Goal: Check status: Check status

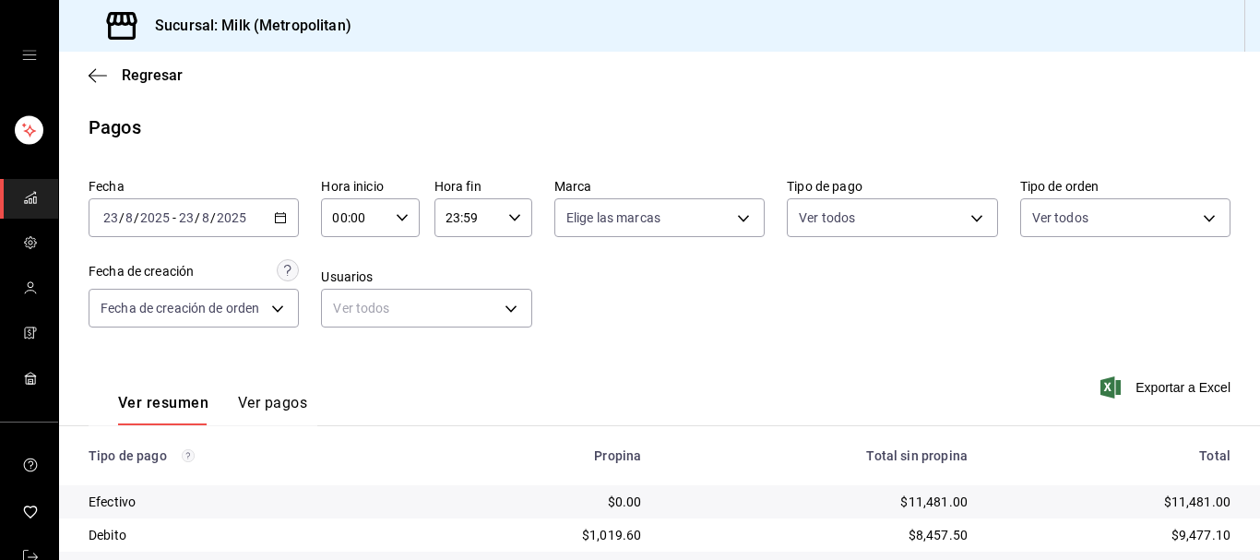
scroll to position [288, 0]
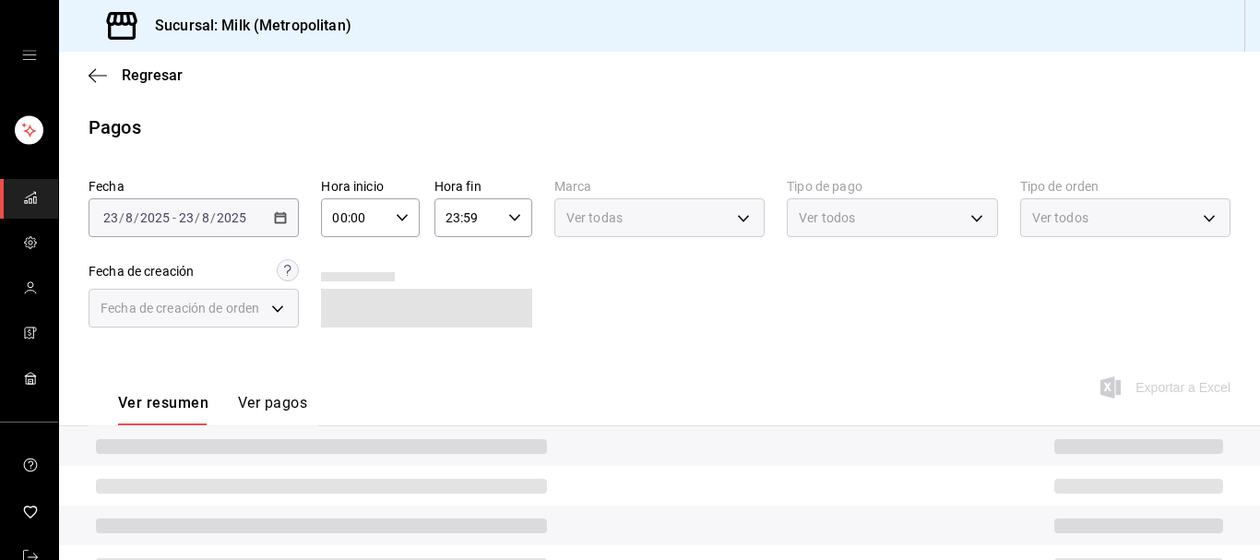
scroll to position [213, 0]
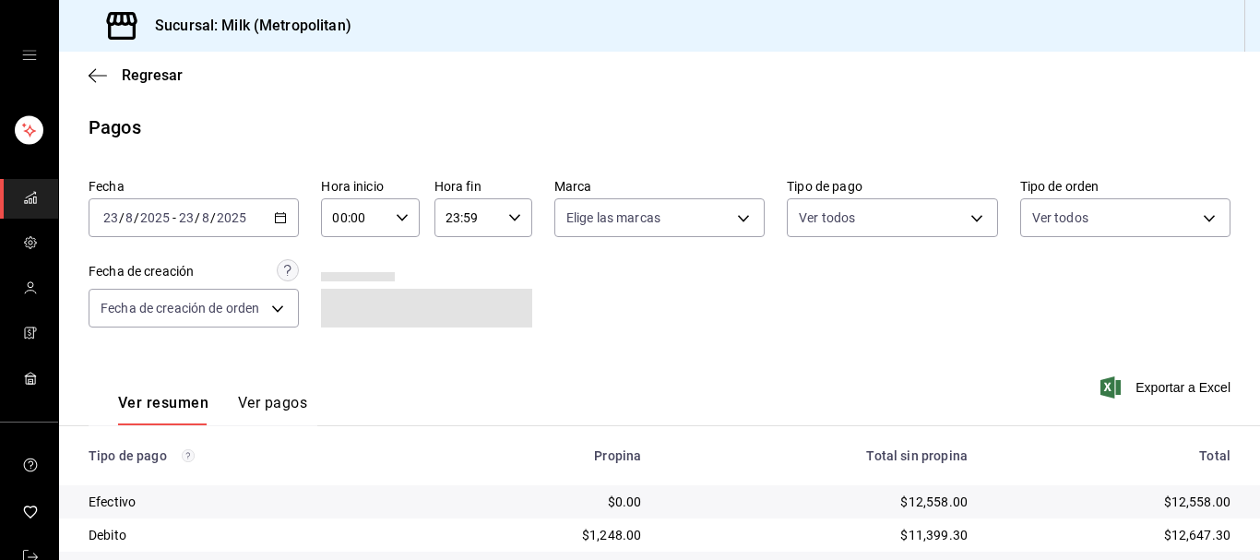
scroll to position [213, 0]
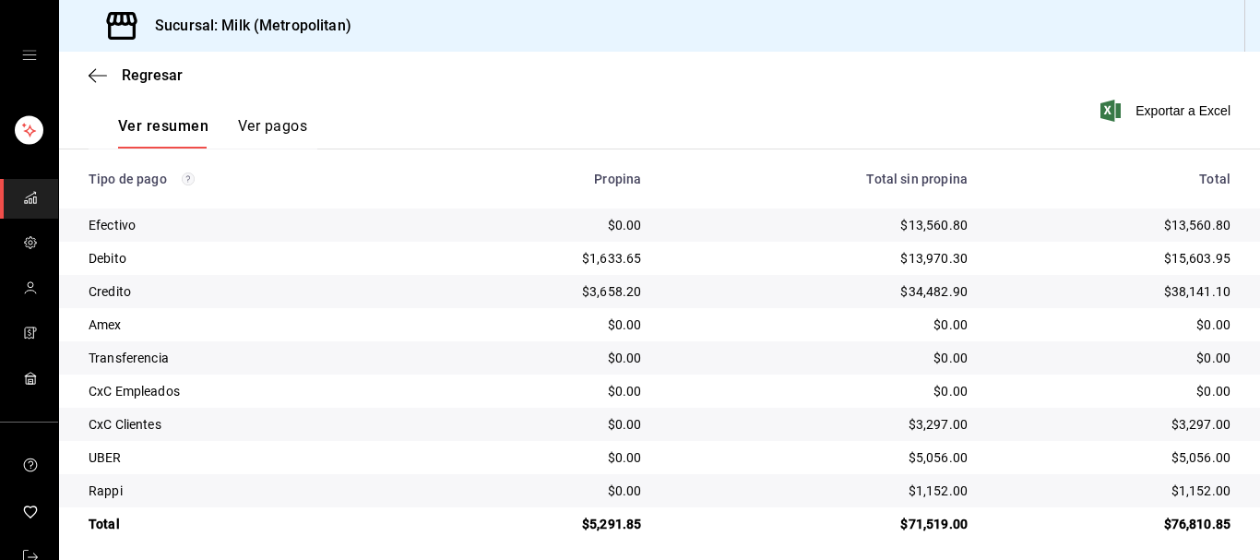
scroll to position [288, 0]
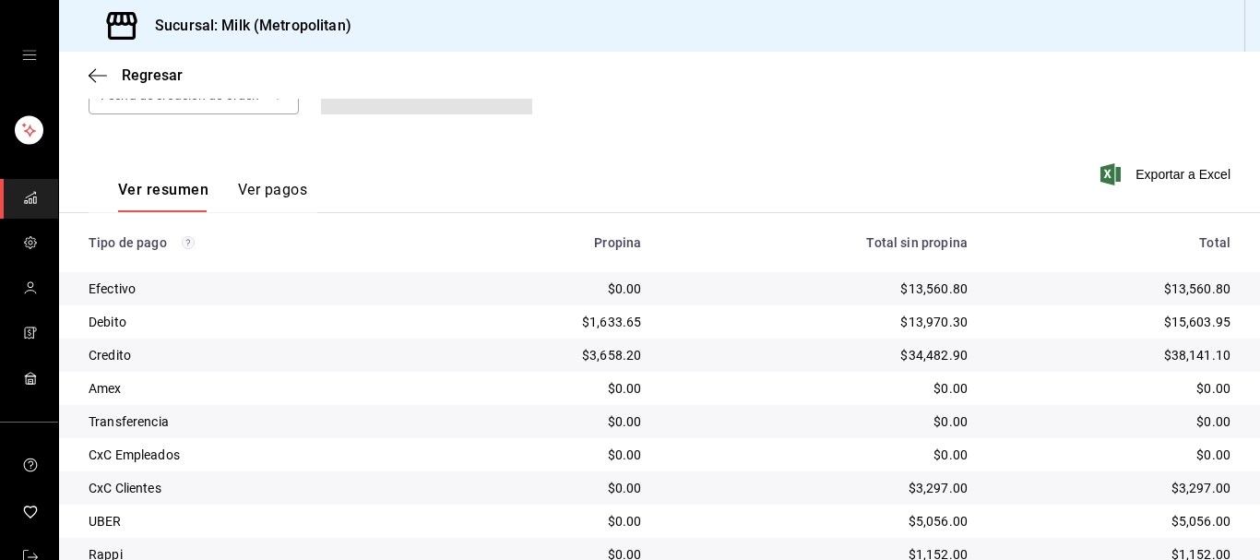
scroll to position [288, 0]
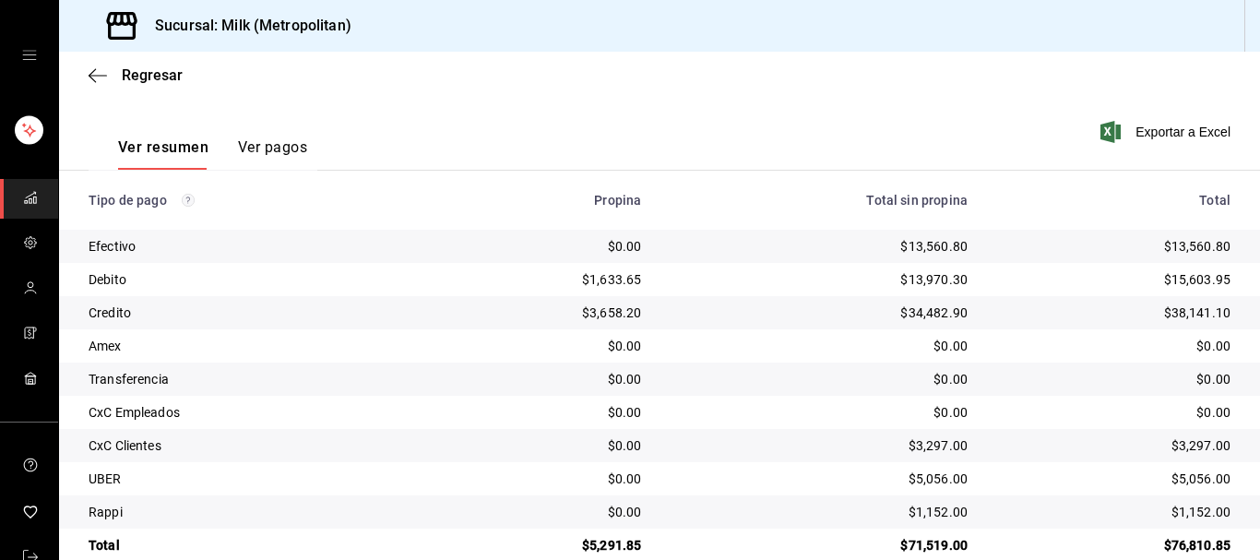
scroll to position [288, 0]
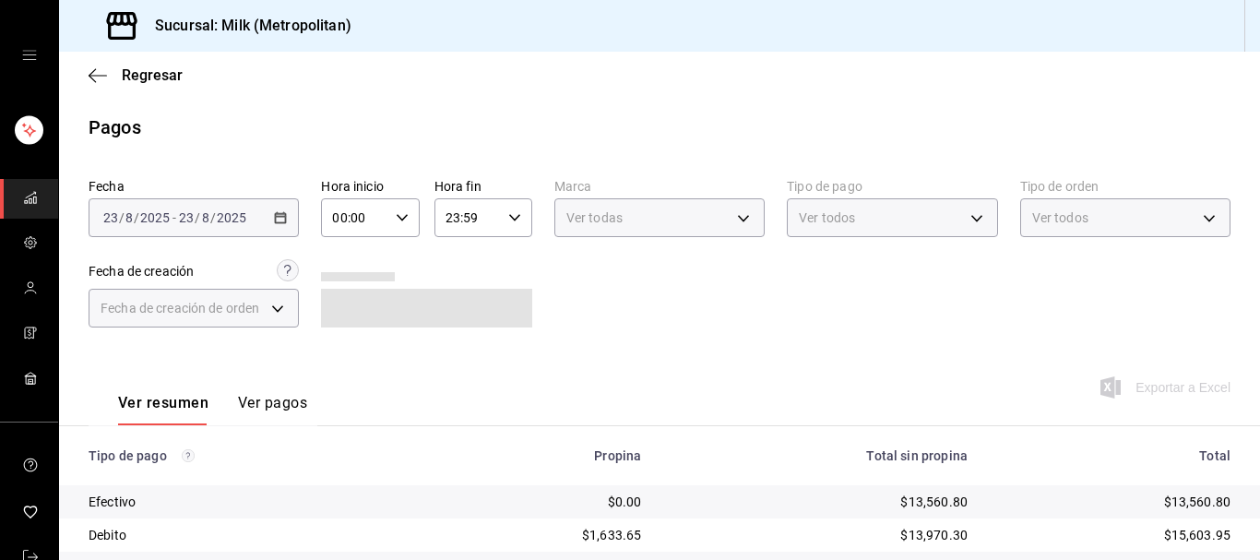
scroll to position [213, 0]
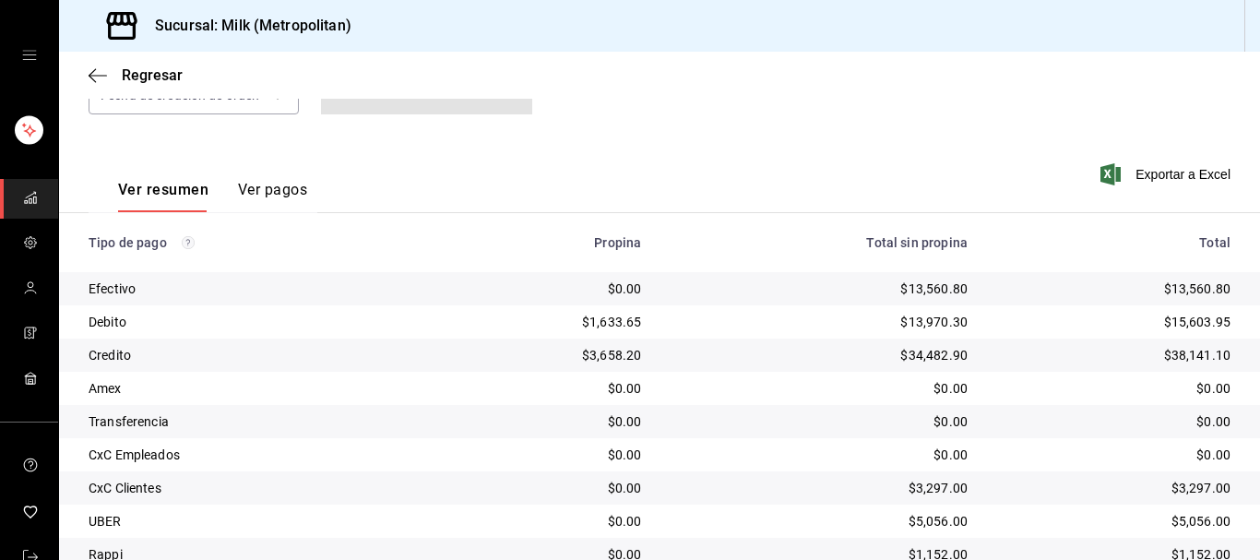
scroll to position [288, 0]
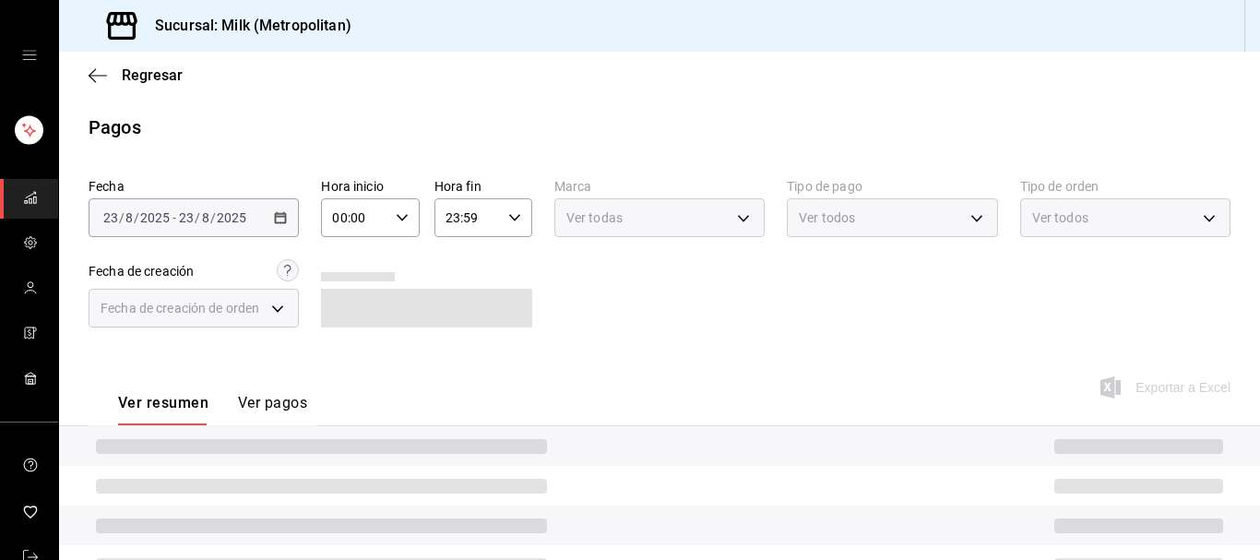
scroll to position [213, 0]
